Goal: Task Accomplishment & Management: Manage account settings

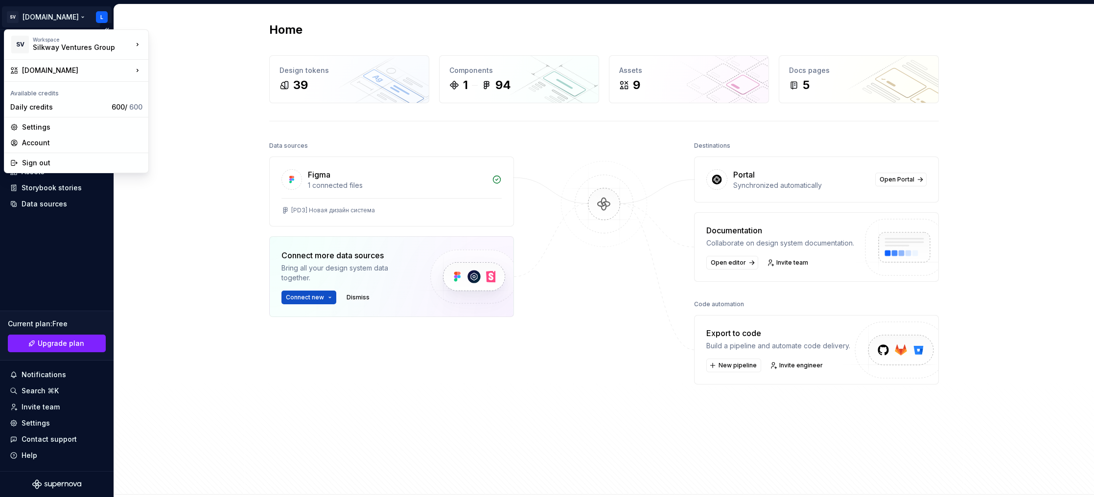
click at [60, 14] on html "SV [DOMAIN_NAME] L Home Documentation Analytics Code automation Design system d…" at bounding box center [547, 248] width 1094 height 497
click at [34, 110] on div "Daily credits" at bounding box center [58, 107] width 97 height 10
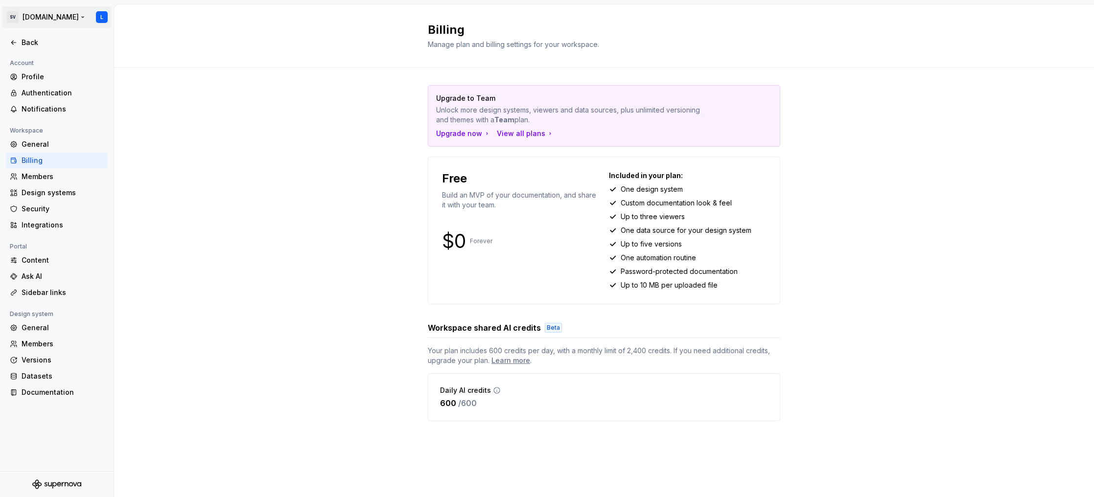
click at [46, 16] on html "SV [DOMAIN_NAME] L Back Account Profile Authentication Notifications Workspace …" at bounding box center [547, 248] width 1094 height 497
click at [51, 19] on html "SV [DOMAIN_NAME] L Back Account Profile Authentication Notifications Workspace …" at bounding box center [547, 248] width 1094 height 497
click at [28, 46] on div "Back" at bounding box center [63, 43] width 82 height 10
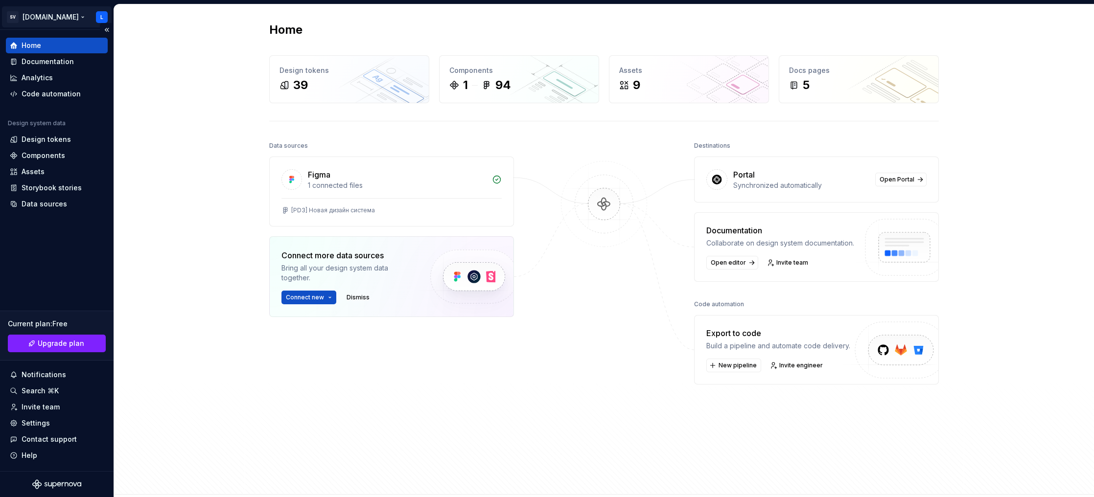
click at [46, 19] on html "SV [DOMAIN_NAME] L Home Documentation Analytics Code automation Design system d…" at bounding box center [547, 248] width 1094 height 497
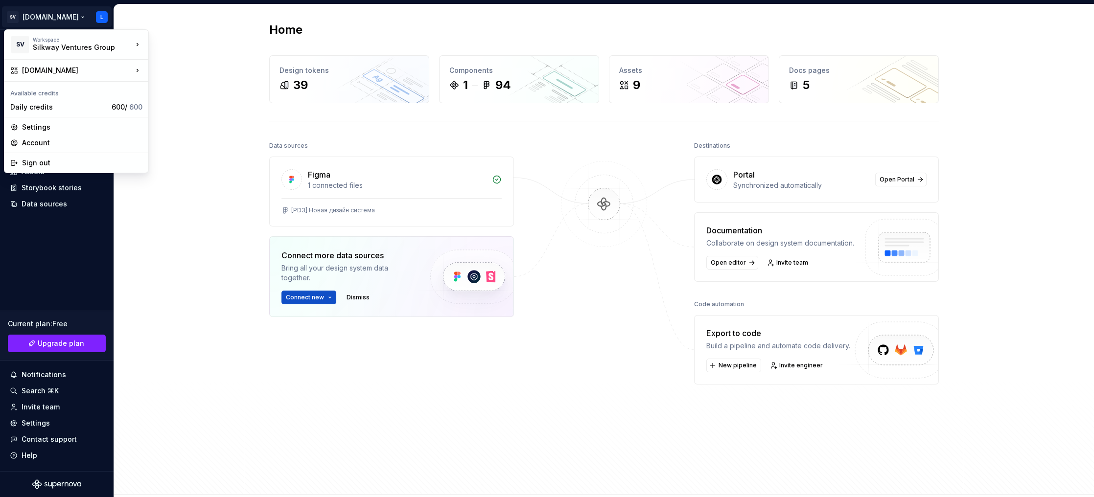
click at [193, 171] on html "SV [DOMAIN_NAME] L Home Documentation Analytics Code automation Design system d…" at bounding box center [547, 248] width 1094 height 497
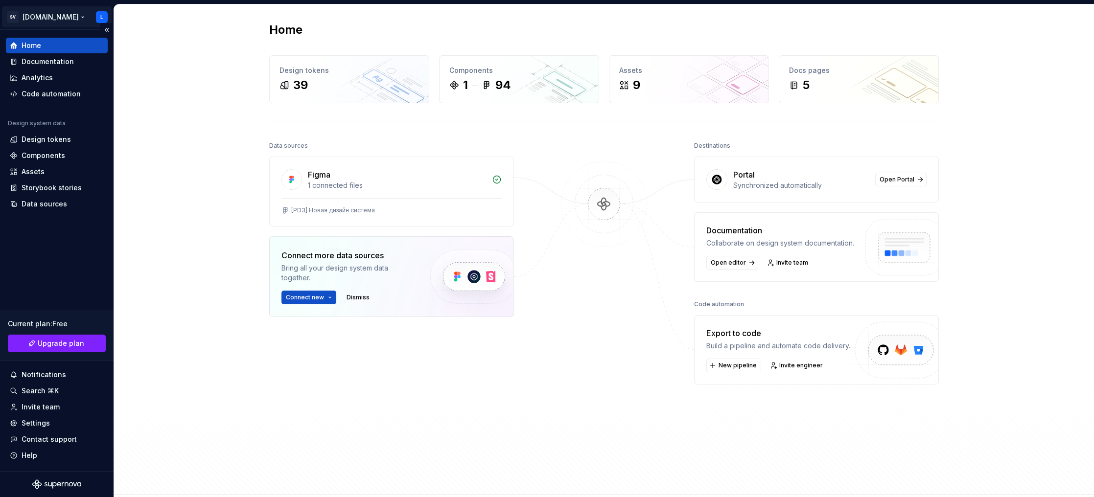
click at [58, 18] on html "SV [DOMAIN_NAME] L Home Documentation Analytics Code automation Design system d…" at bounding box center [547, 248] width 1094 height 497
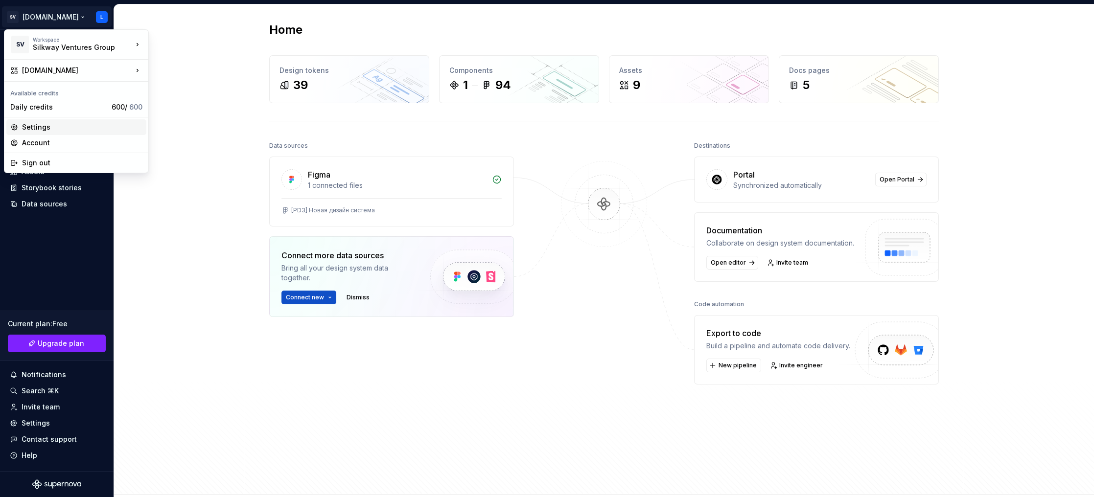
click at [43, 123] on div "Settings" at bounding box center [82, 127] width 120 height 10
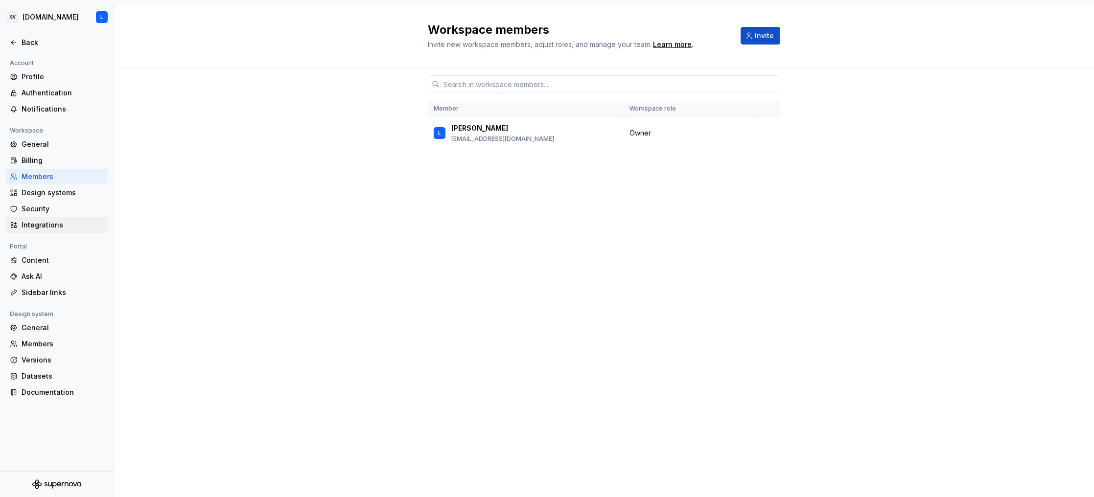
click at [81, 219] on div "Integrations" at bounding box center [57, 225] width 102 height 16
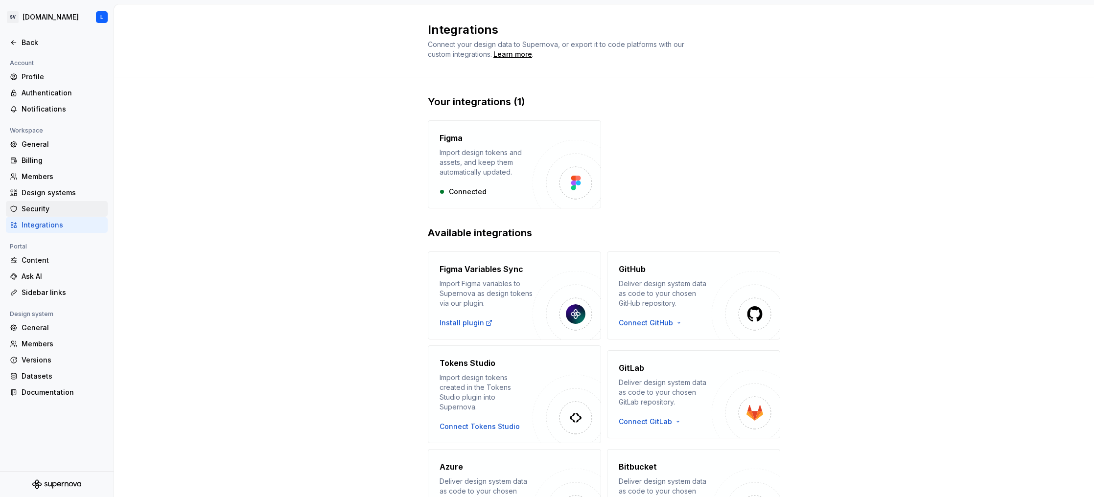
click at [60, 204] on div "Security" at bounding box center [57, 209] width 102 height 16
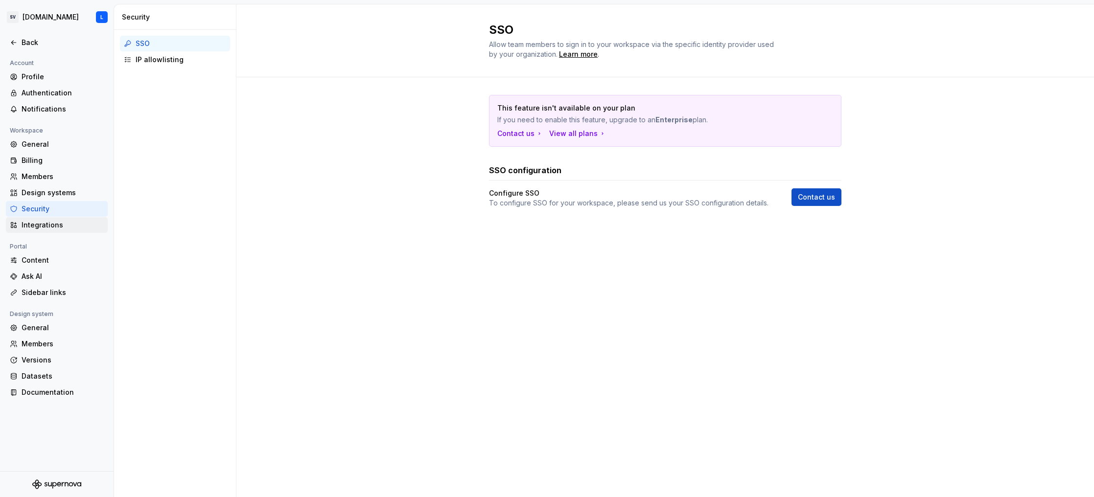
click at [66, 223] on div "Integrations" at bounding box center [63, 225] width 82 height 10
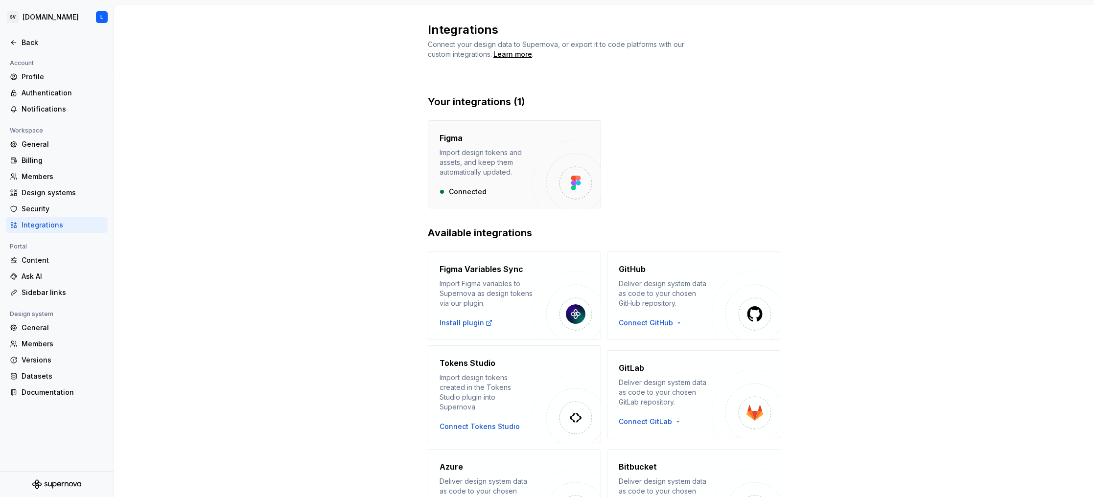
click at [460, 185] on div "Figma Import design tokens and assets, and keep them automatically updated. Con…" at bounding box center [485, 164] width 93 height 65
click at [71, 276] on div "Ask AI" at bounding box center [63, 277] width 82 height 10
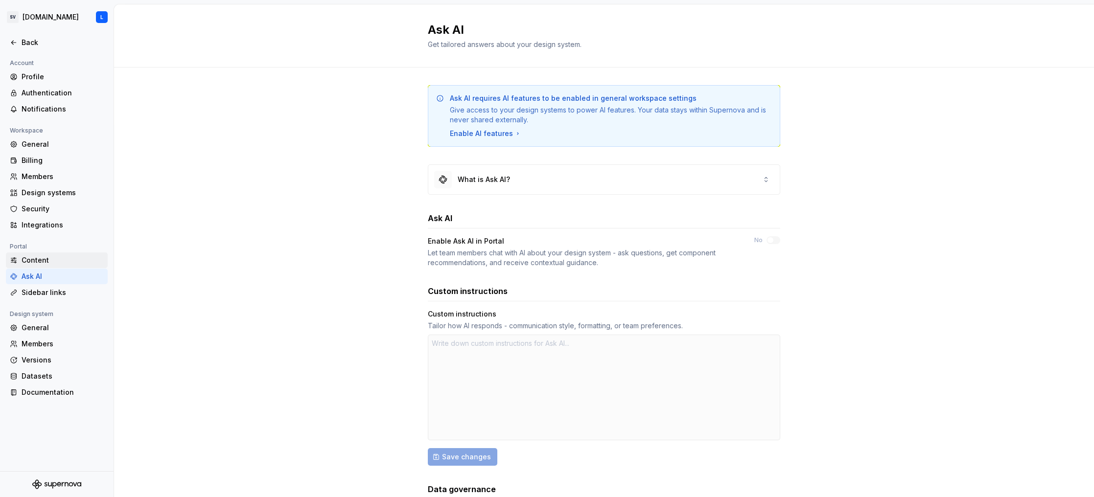
click at [65, 260] on div "Content" at bounding box center [63, 260] width 82 height 10
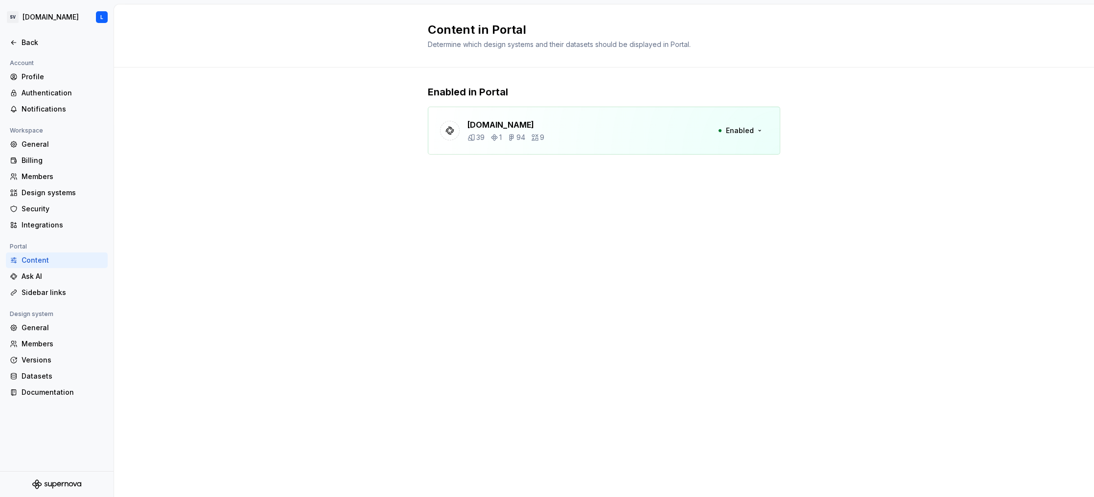
click at [594, 121] on div "[DOMAIN_NAME] 39 1 94 9 Enabled" at bounding box center [604, 131] width 352 height 48
click at [748, 128] on span "Enabled" at bounding box center [740, 131] width 28 height 10
click at [328, 207] on div "Content in Portal Determine which design systems and their datasets should be d…" at bounding box center [604, 250] width 980 height 493
click at [77, 278] on div "Ask AI" at bounding box center [63, 277] width 82 height 10
type textarea "*"
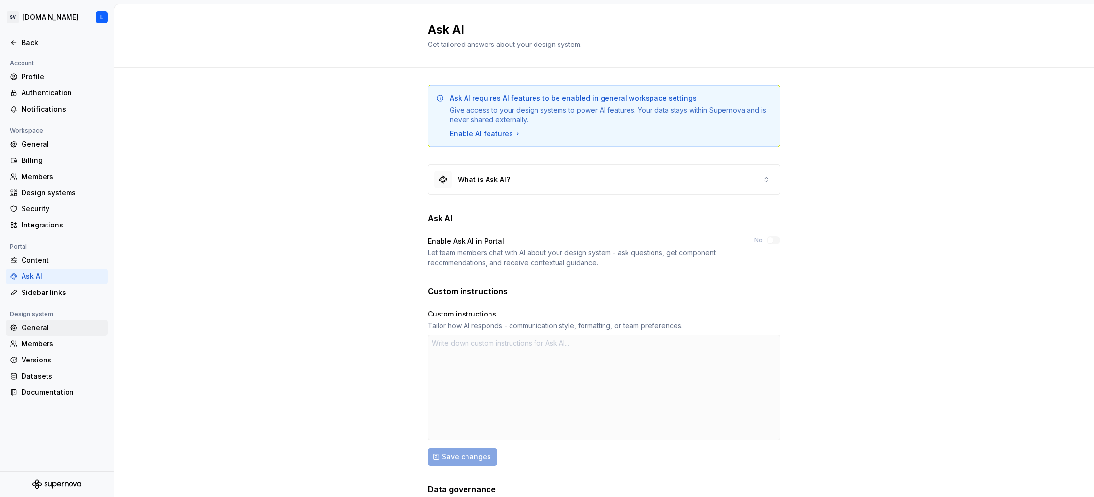
click at [67, 327] on div "General" at bounding box center [63, 328] width 82 height 10
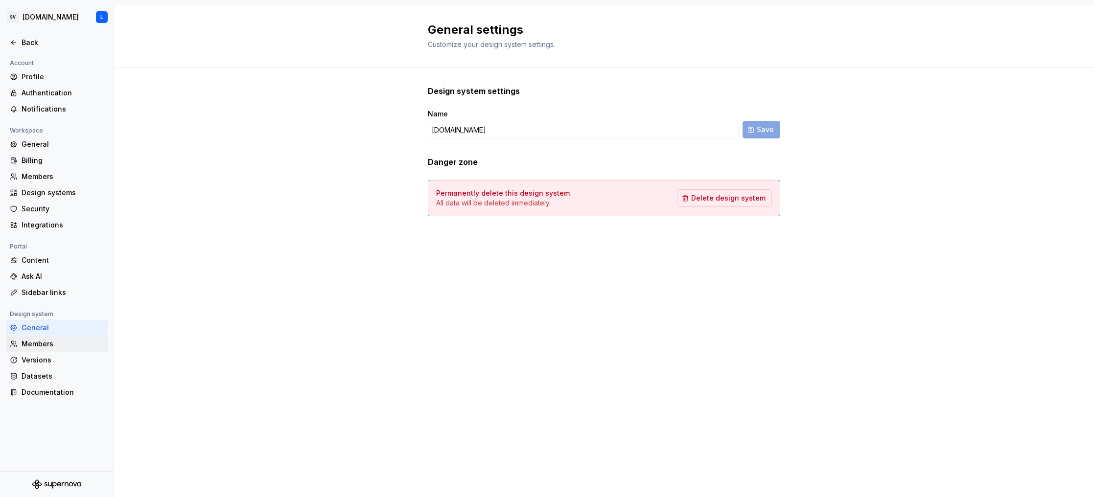
click at [56, 341] on div "Members" at bounding box center [63, 344] width 82 height 10
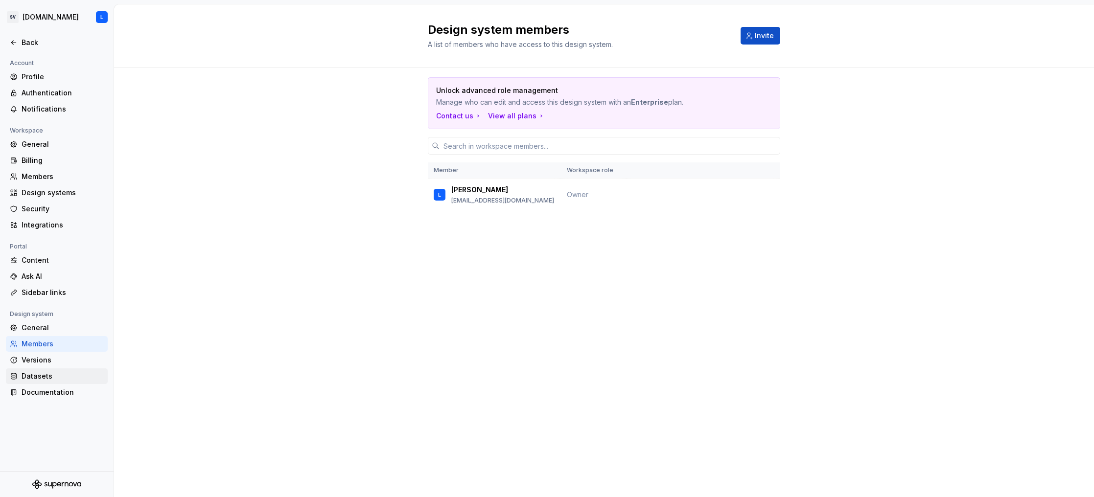
click at [57, 375] on div "Datasets" at bounding box center [63, 376] width 82 height 10
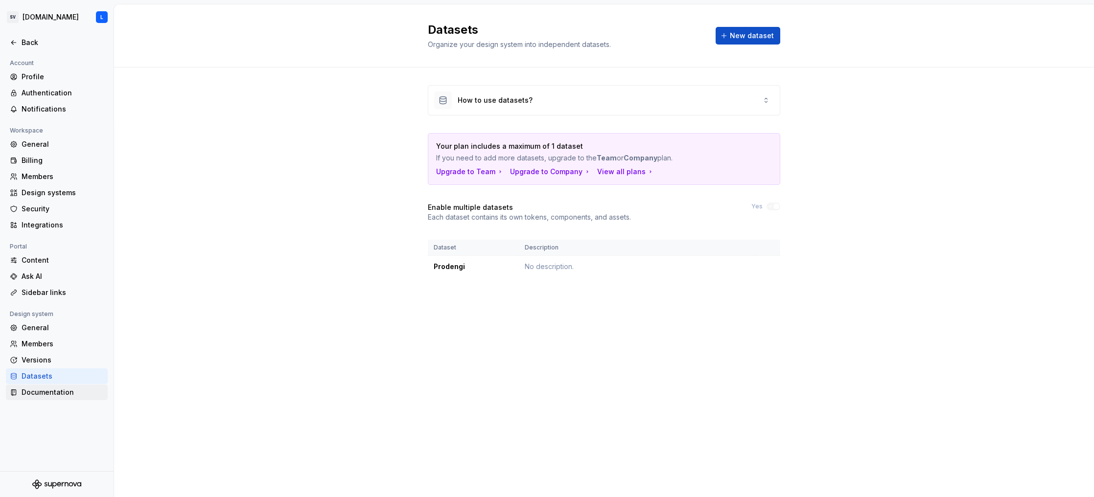
click at [68, 392] on div "Documentation" at bounding box center [63, 392] width 82 height 10
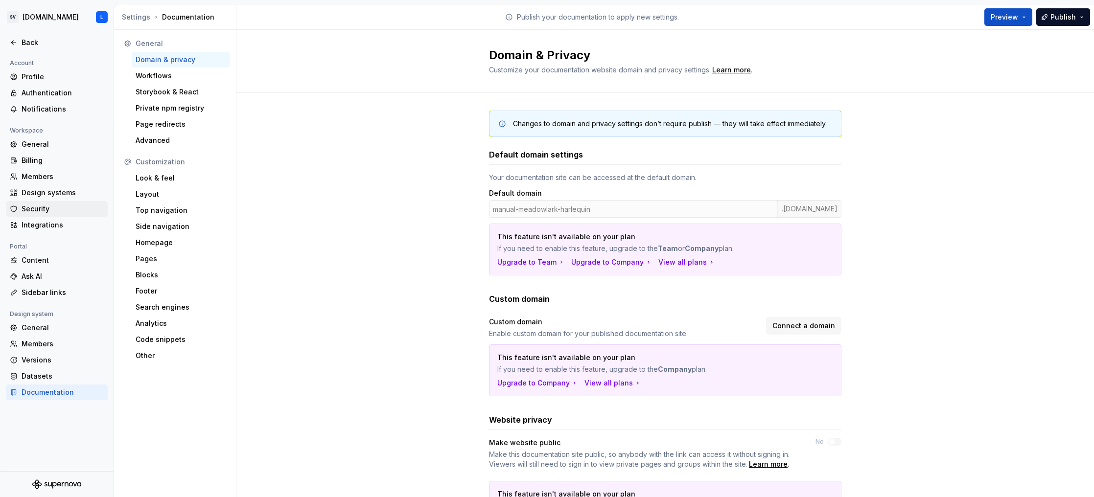
click at [52, 211] on div "Security" at bounding box center [63, 209] width 82 height 10
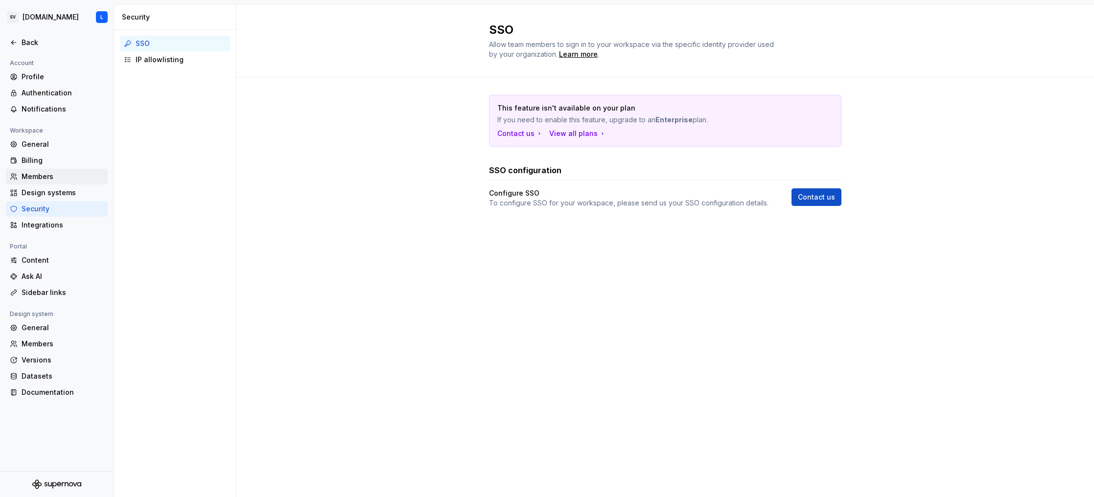
click at [56, 173] on div "Members" at bounding box center [63, 177] width 82 height 10
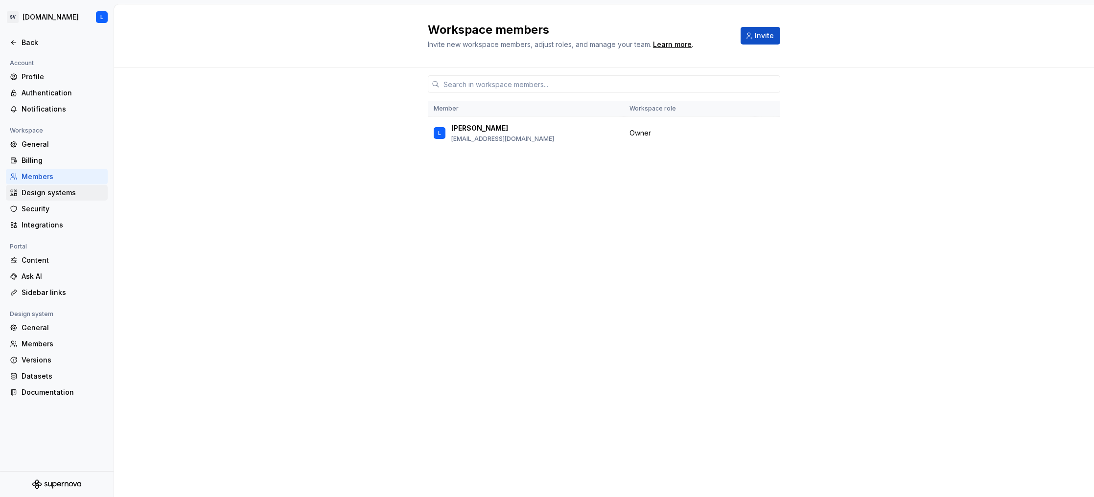
click at [56, 194] on div "Design systems" at bounding box center [63, 193] width 82 height 10
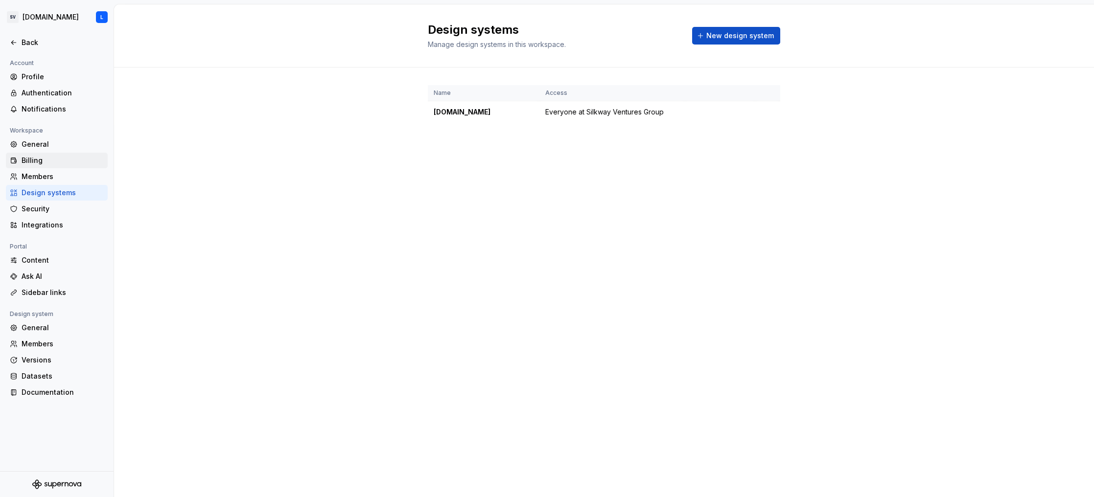
click at [44, 159] on div "Billing" at bounding box center [63, 161] width 82 height 10
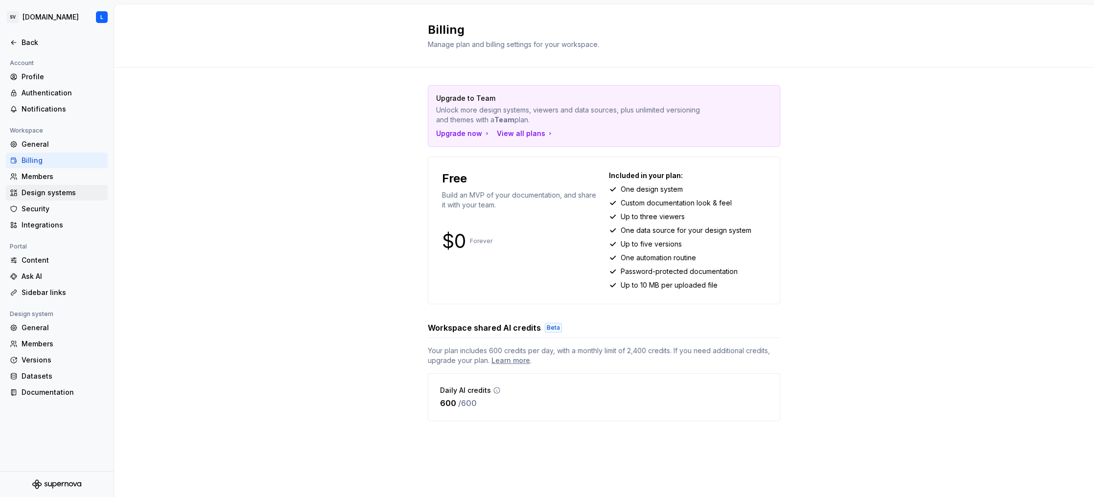
click at [54, 188] on div "Design systems" at bounding box center [63, 193] width 82 height 10
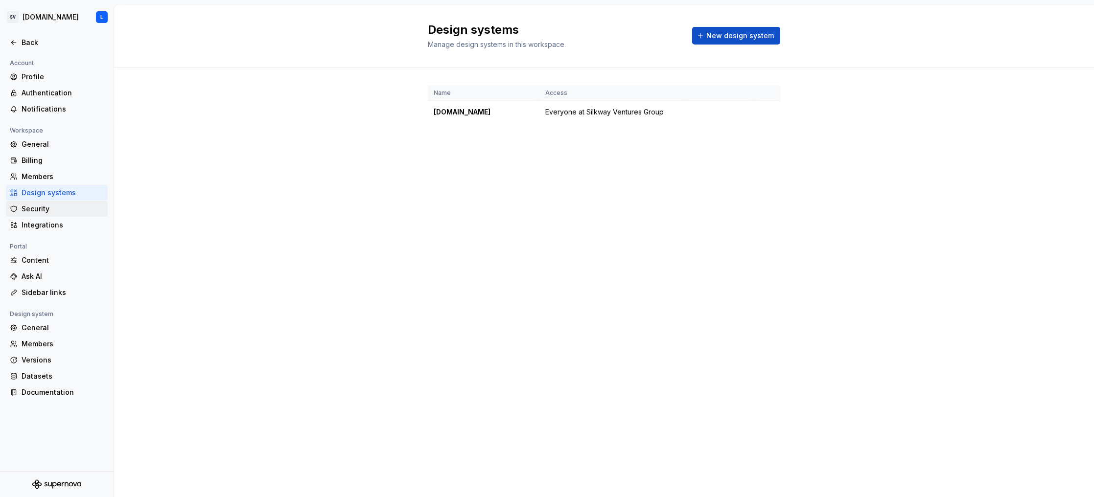
click at [55, 205] on div "Security" at bounding box center [63, 209] width 82 height 10
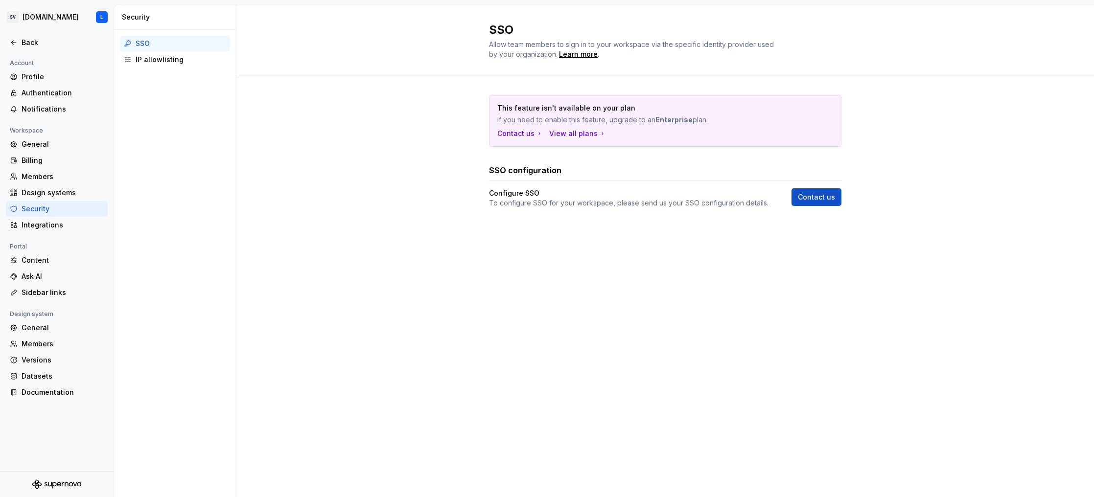
click at [63, 213] on div "Security" at bounding box center [63, 209] width 82 height 10
click at [62, 187] on div "Design systems" at bounding box center [57, 193] width 102 height 16
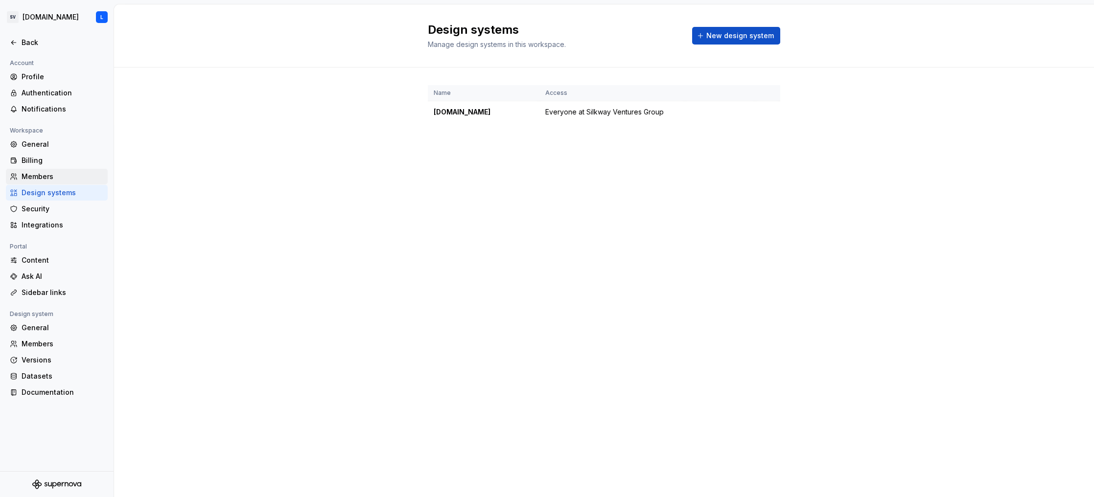
click at [63, 179] on div "Members" at bounding box center [63, 177] width 82 height 10
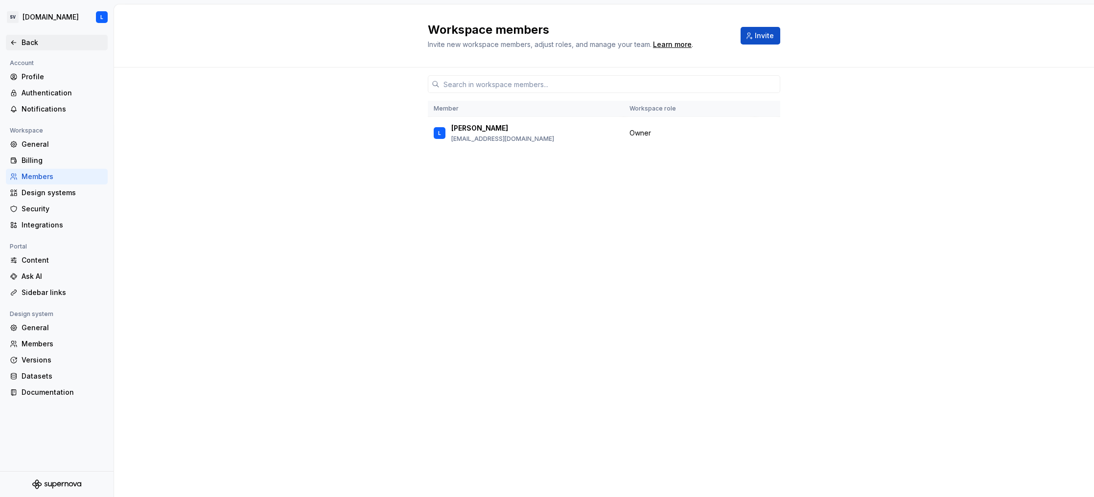
click at [33, 40] on div "Back" at bounding box center [63, 43] width 82 height 10
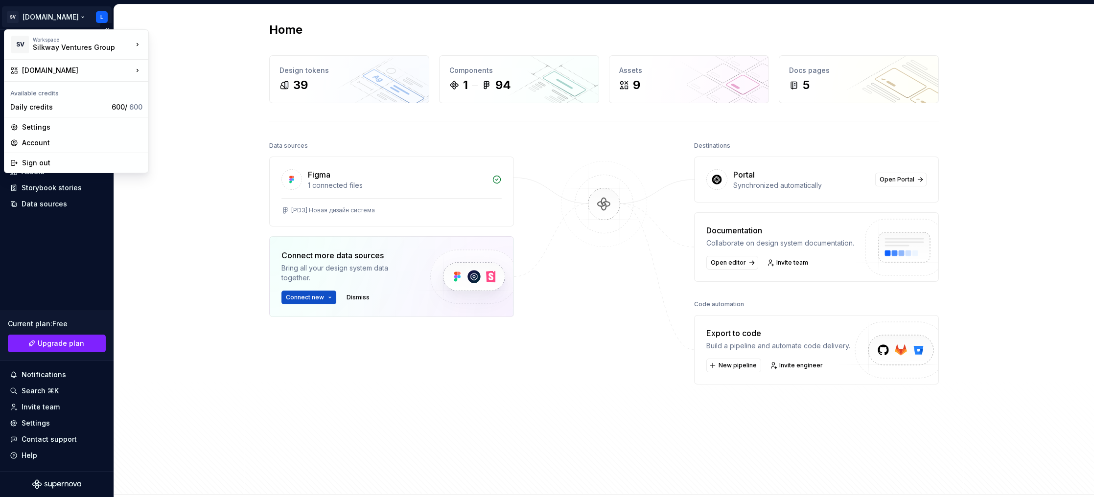
click at [46, 19] on html "SV [DOMAIN_NAME] L Home Documentation Analytics Code automation Design system d…" at bounding box center [547, 248] width 1094 height 497
click at [41, 123] on div "Settings" at bounding box center [82, 127] width 120 height 10
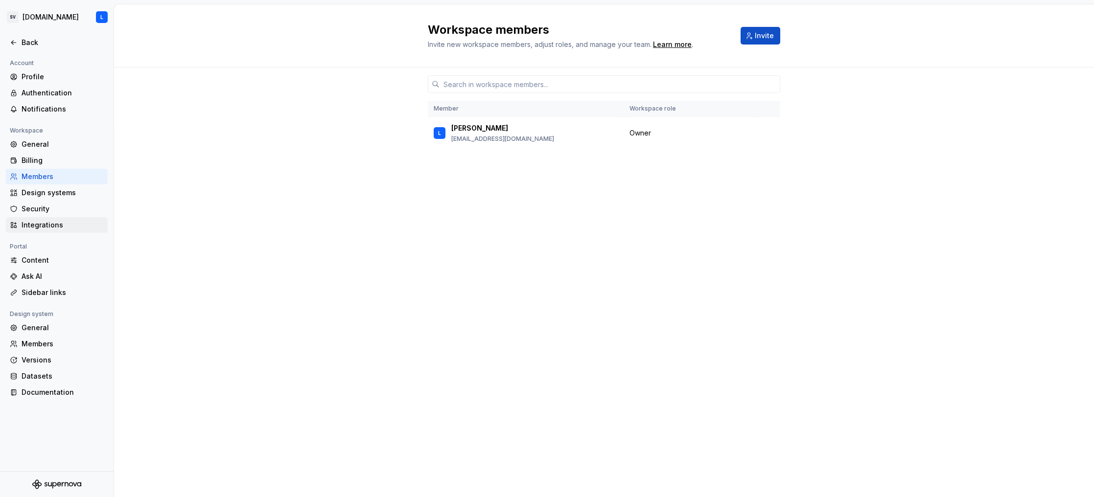
click at [45, 223] on div "Integrations" at bounding box center [63, 225] width 82 height 10
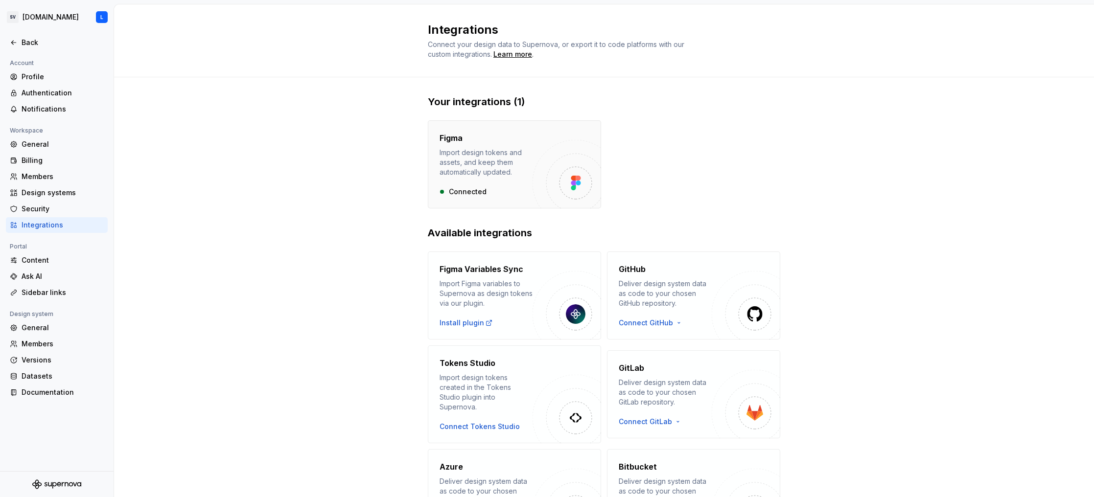
click at [546, 153] on img "button" at bounding box center [566, 174] width 68 height 68
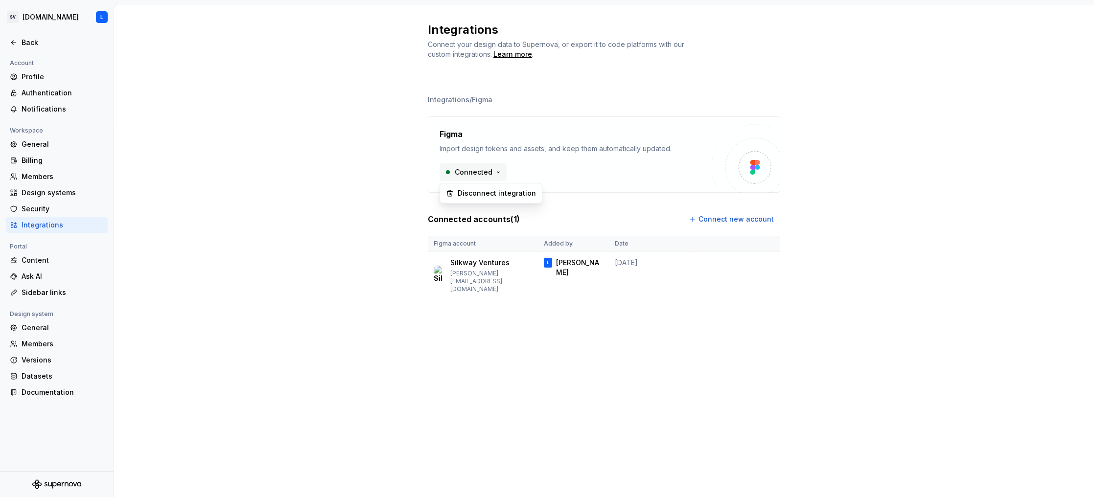
click at [488, 172] on html "SV [DOMAIN_NAME] L Back Account Profile Authentication Notifications Workspace …" at bounding box center [547, 248] width 1094 height 497
click at [477, 189] on div "Disconnect integration" at bounding box center [496, 193] width 78 height 10
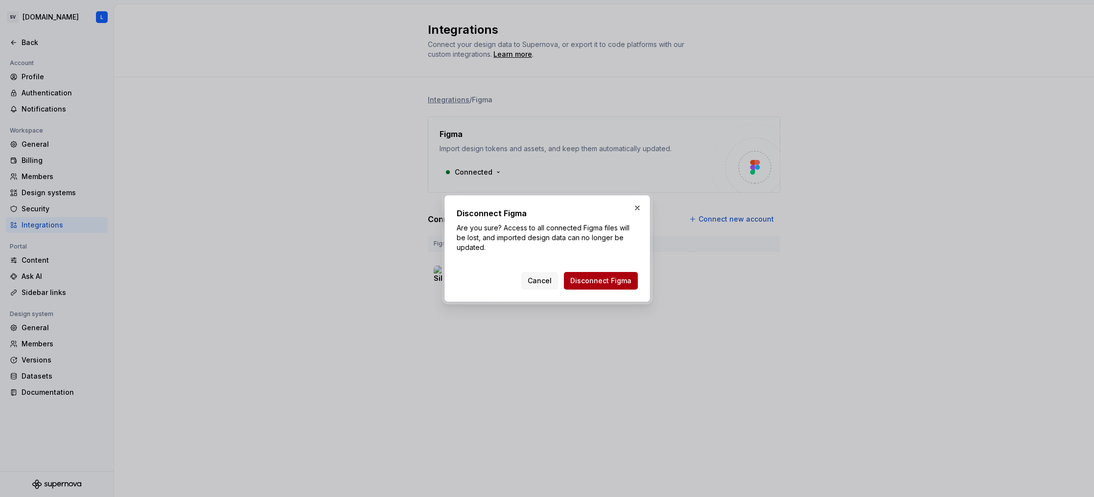
click at [596, 280] on span "Disconnect Figma" at bounding box center [600, 281] width 61 height 10
click at [640, 206] on button "button" at bounding box center [637, 208] width 14 height 14
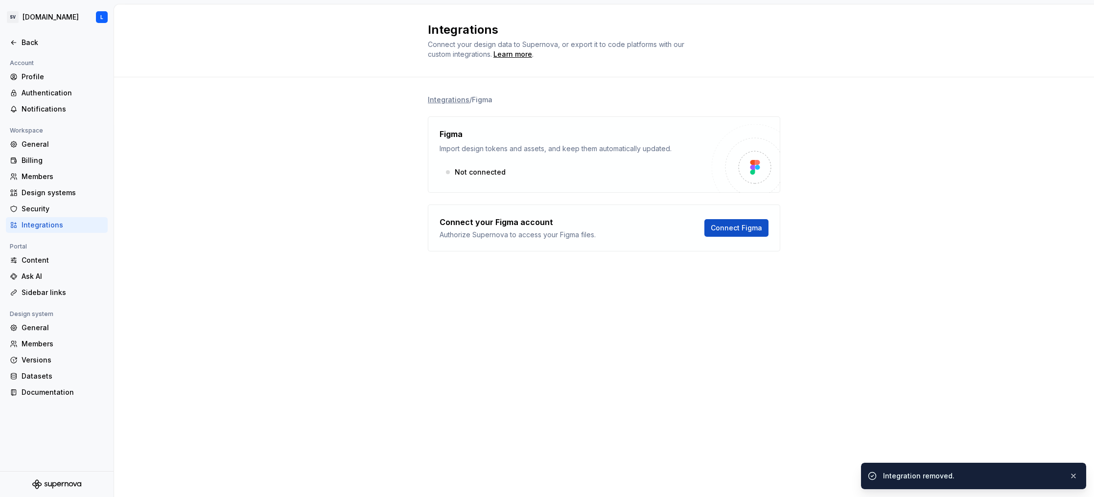
click at [59, 224] on div "Integrations" at bounding box center [63, 225] width 82 height 10
